Goal: Task Accomplishment & Management: Complete application form

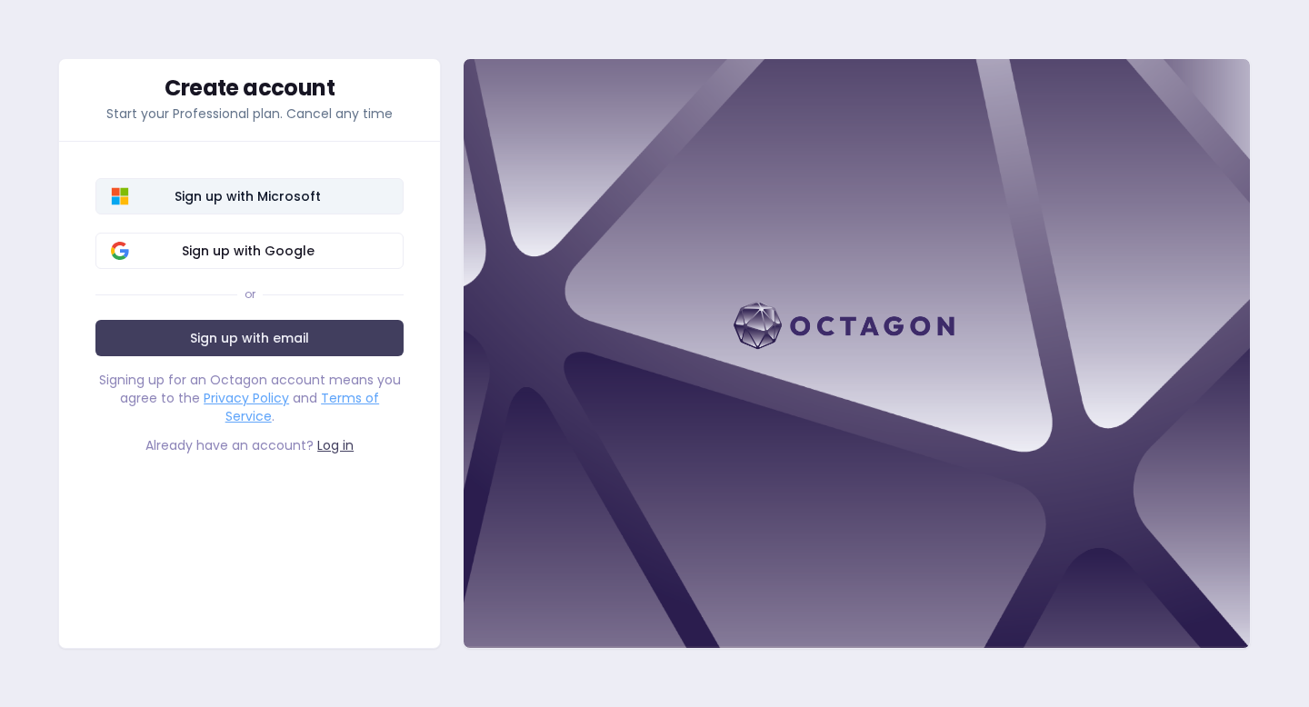
click at [279, 197] on span "Sign up with Microsoft" at bounding box center [247, 196] width 281 height 18
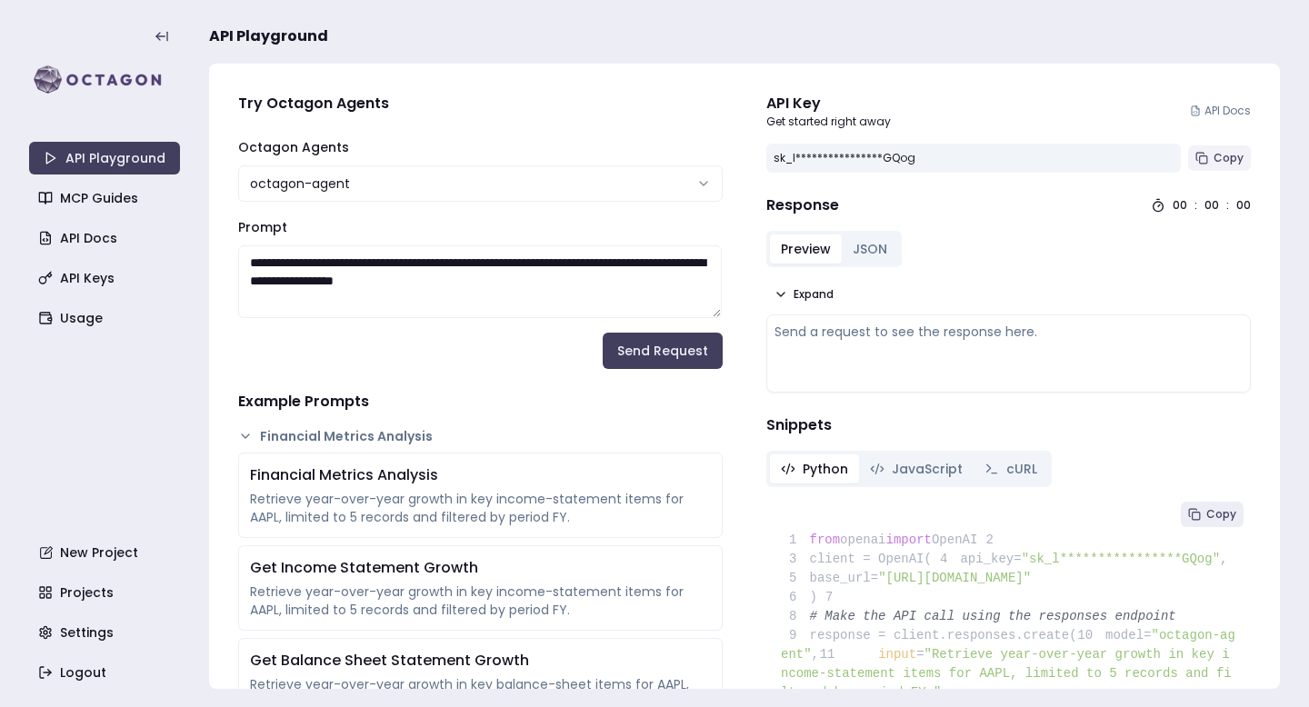
click at [1214, 155] on span "Copy" at bounding box center [1229, 158] width 30 height 15
